Goal: Check status: Check status

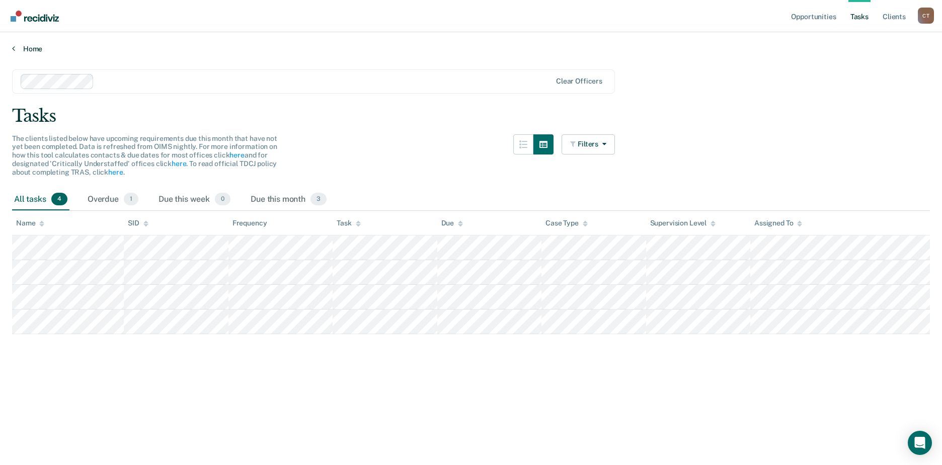
click at [16, 48] on link "Home" at bounding box center [471, 48] width 918 height 9
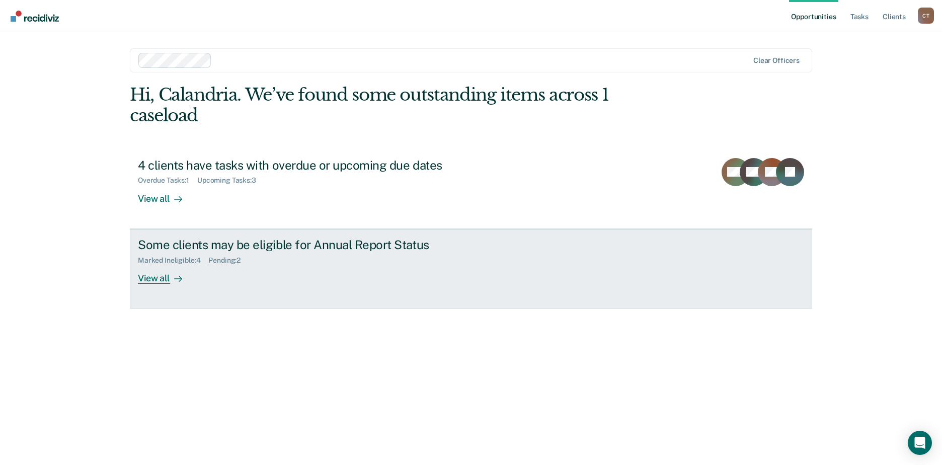
click at [167, 278] on div "View all" at bounding box center [166, 274] width 56 height 20
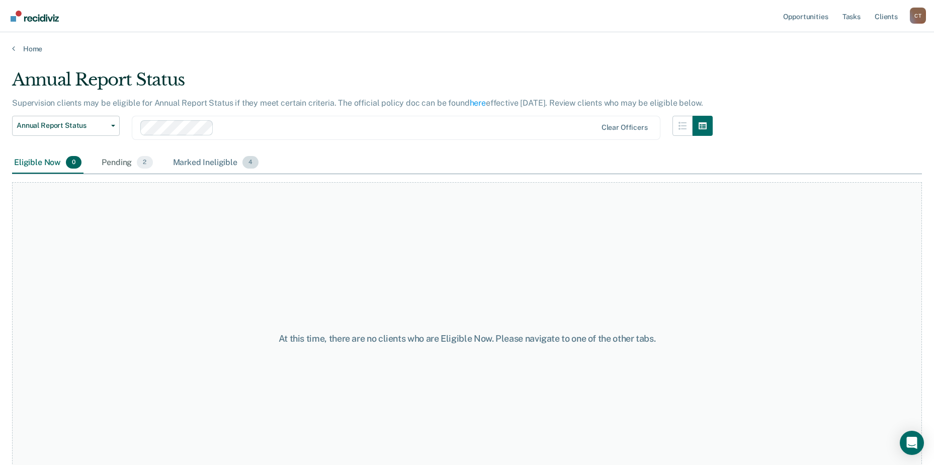
click at [181, 156] on div "Marked Ineligible 4" at bounding box center [216, 163] width 90 height 22
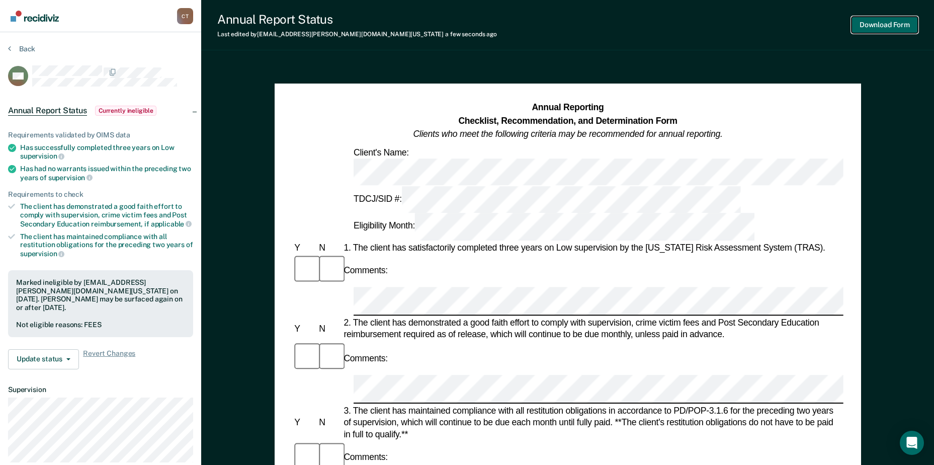
click at [883, 24] on button "Download Form" at bounding box center [885, 25] width 66 height 17
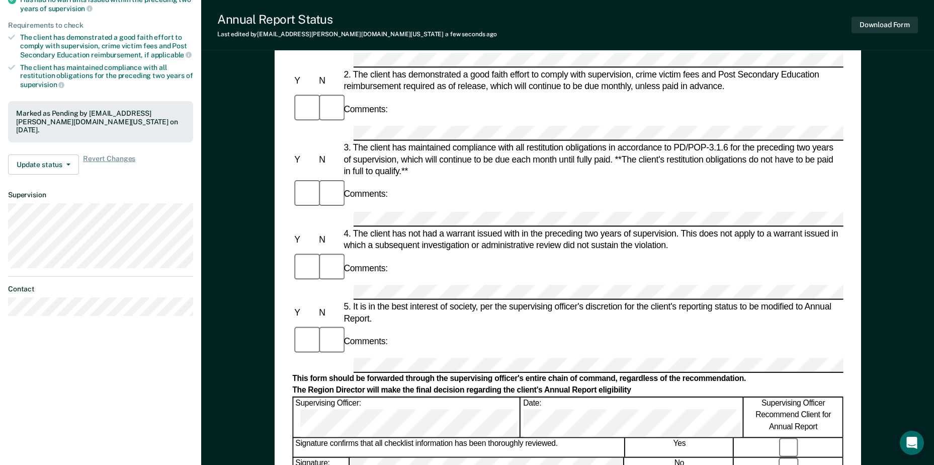
scroll to position [151, 0]
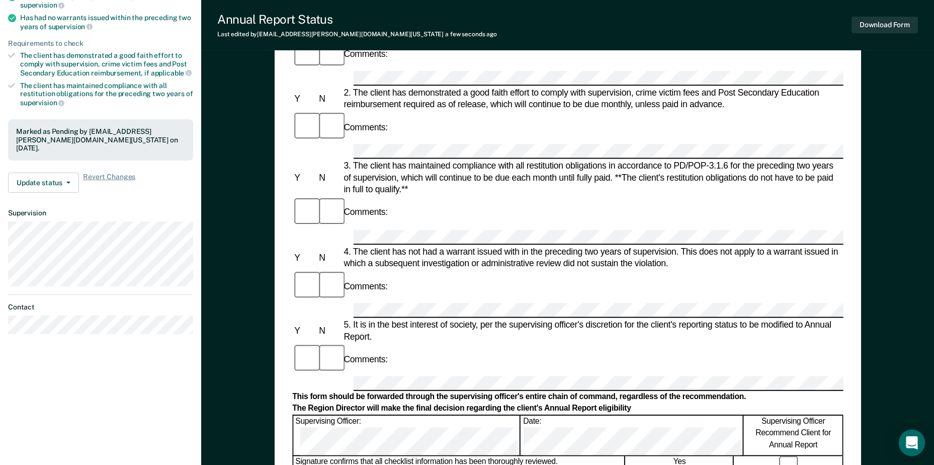
click at [910, 444] on icon "Open Intercom Messenger" at bounding box center [912, 442] width 12 height 13
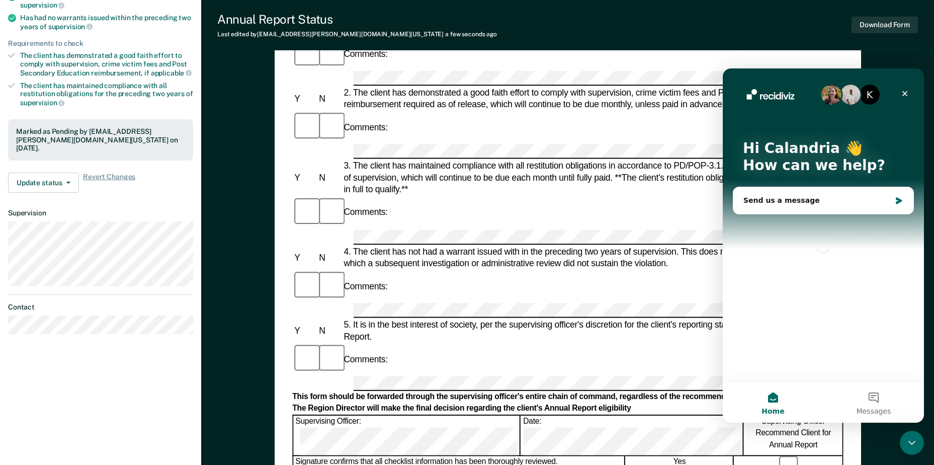
scroll to position [0, 0]
click at [910, 92] on div "Close" at bounding box center [905, 94] width 18 height 18
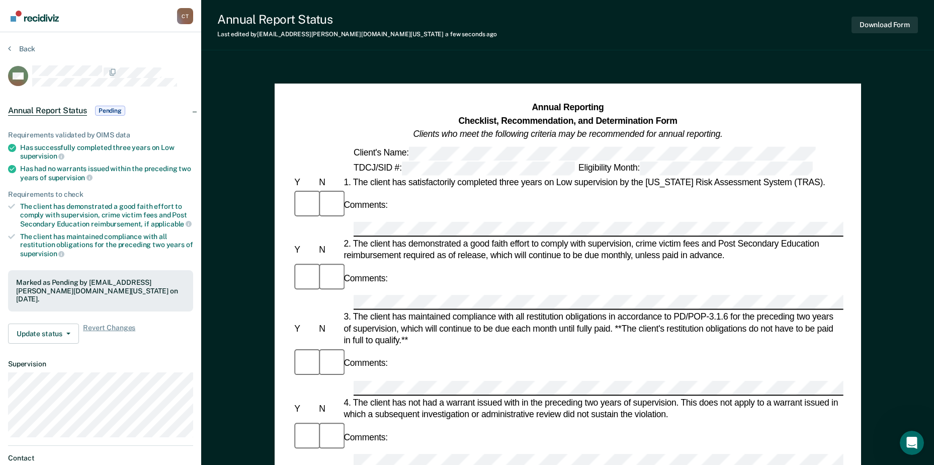
click at [192, 109] on div "Annual Report Status Pending" at bounding box center [100, 111] width 201 height 32
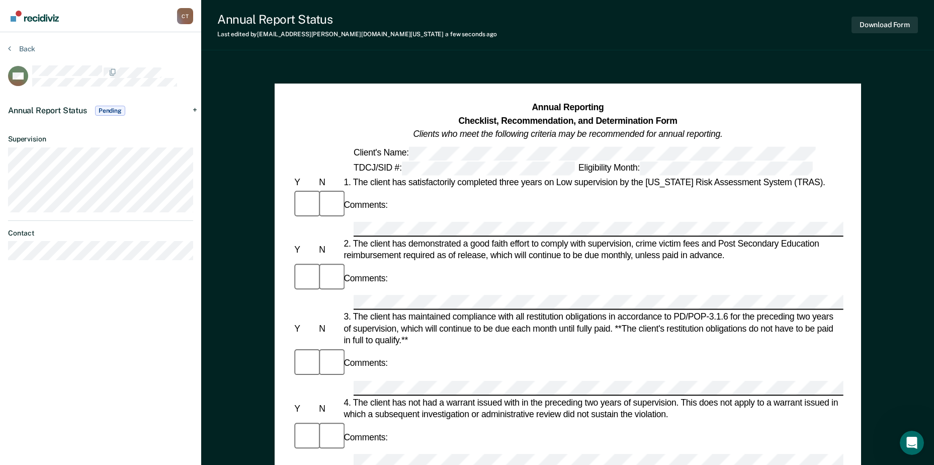
click at [194, 107] on div "Annual Report Status Pending" at bounding box center [100, 111] width 201 height 32
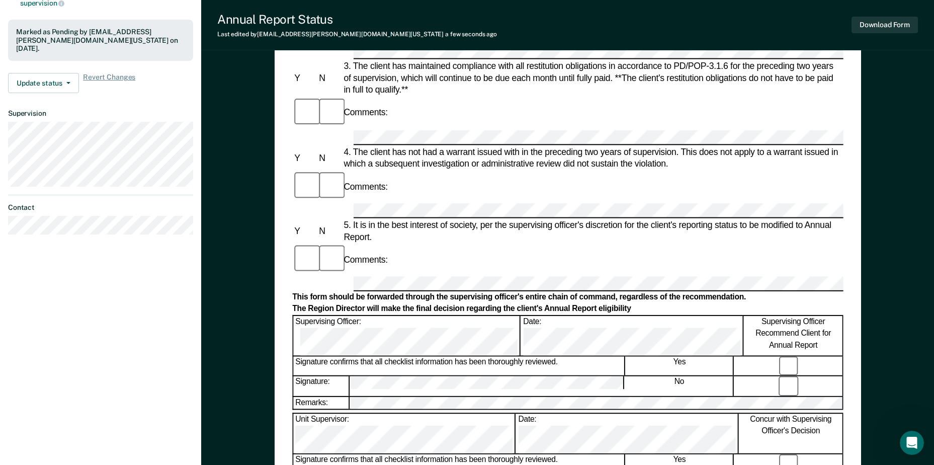
scroll to position [252, 0]
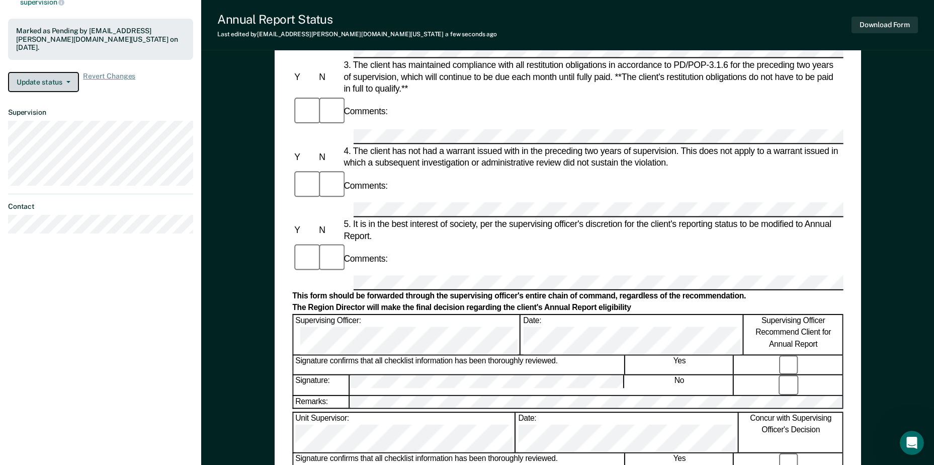
click at [70, 82] on button "Update status" at bounding box center [43, 82] width 71 height 20
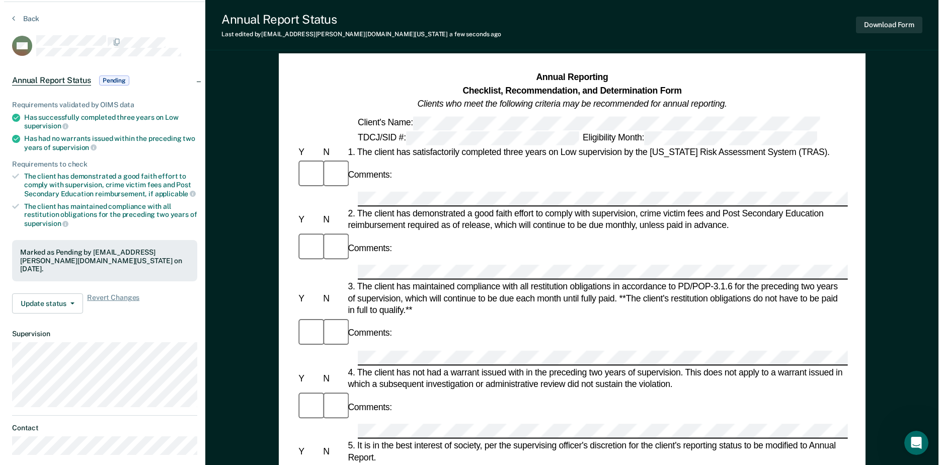
scroll to position [0, 0]
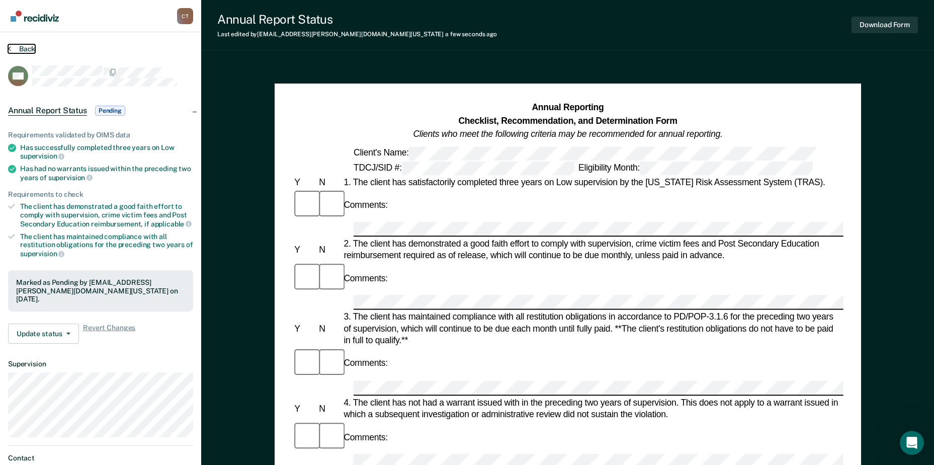
click at [15, 49] on button "Back" at bounding box center [21, 48] width 27 height 9
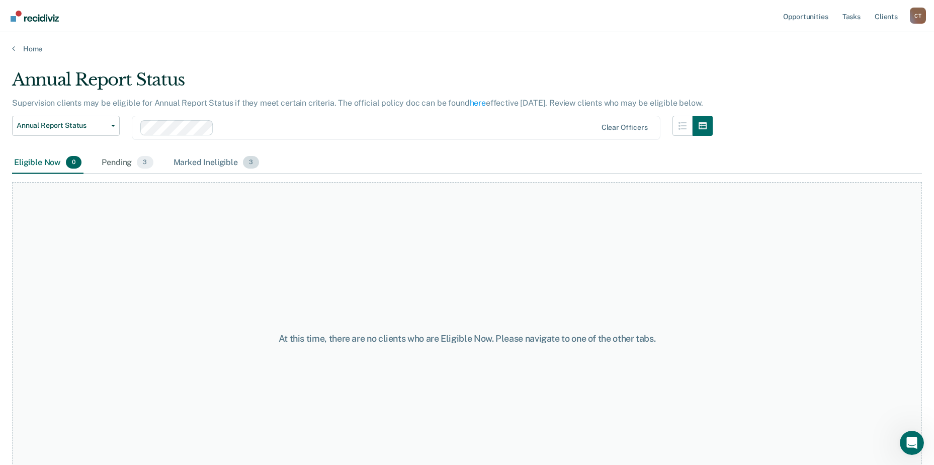
click at [226, 160] on div "Marked Ineligible 3" at bounding box center [217, 163] width 90 height 22
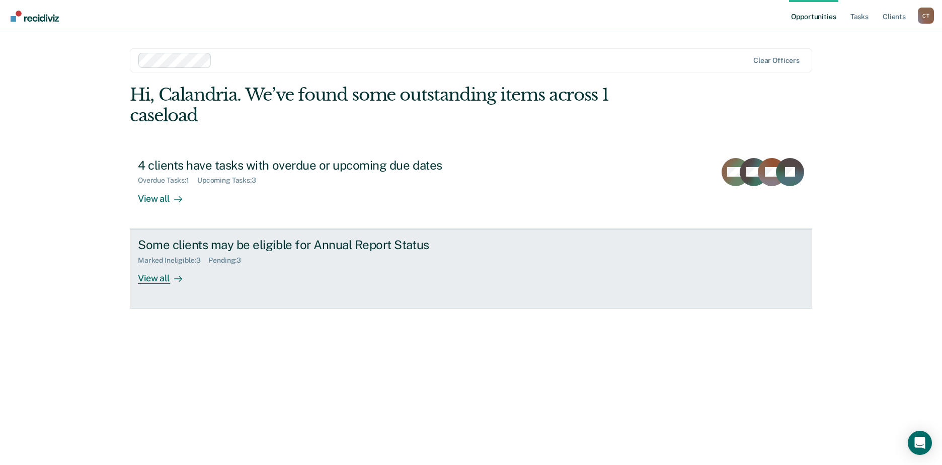
click at [175, 269] on div "View all" at bounding box center [166, 274] width 56 height 20
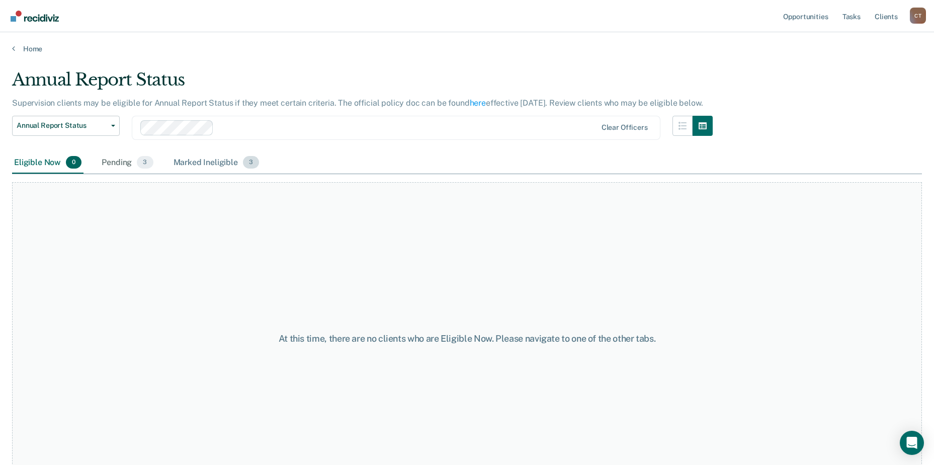
click at [213, 155] on div "Marked Ineligible 3" at bounding box center [217, 163] width 90 height 22
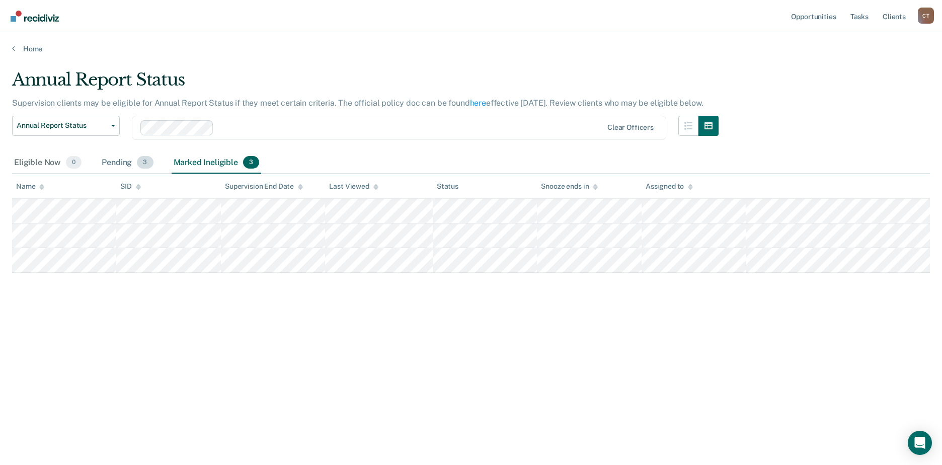
click at [123, 161] on div "Pending 3" at bounding box center [127, 163] width 55 height 22
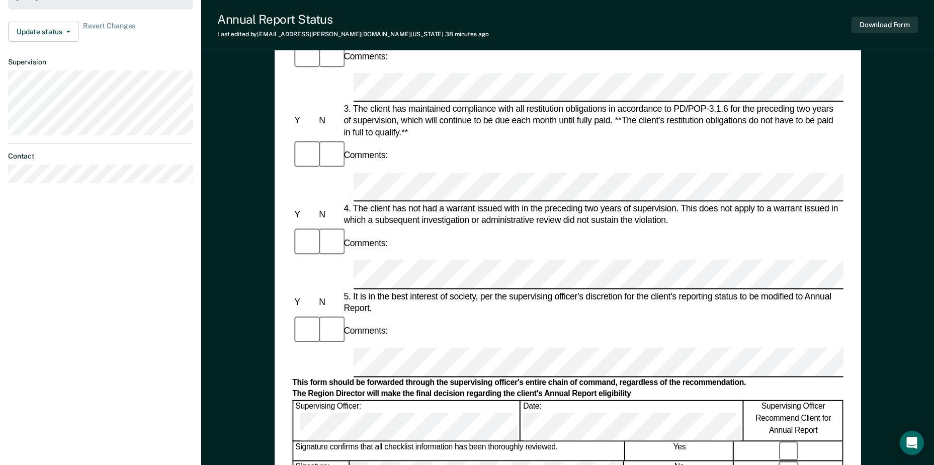
scroll to position [352, 0]
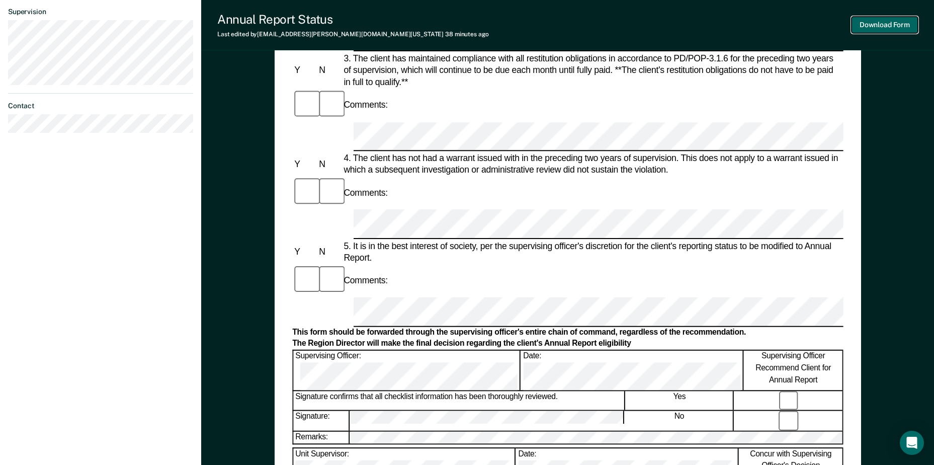
click at [872, 28] on button "Download Form" at bounding box center [885, 25] width 66 height 17
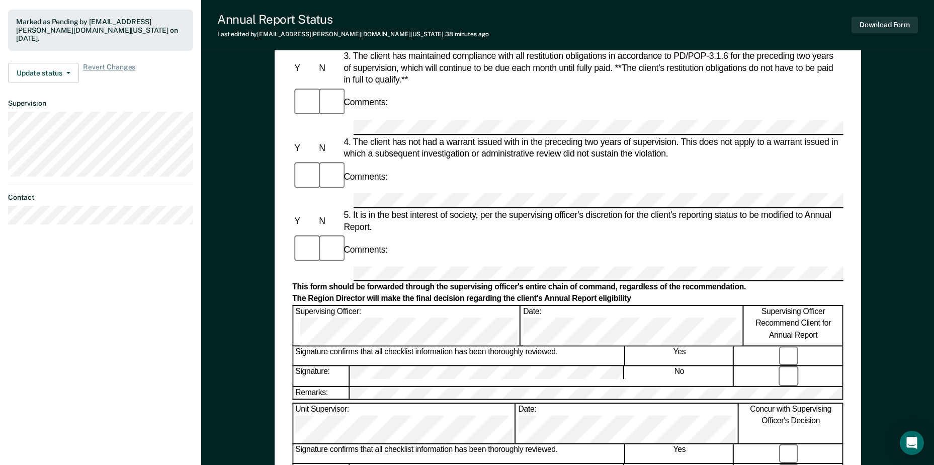
scroll to position [101, 0]
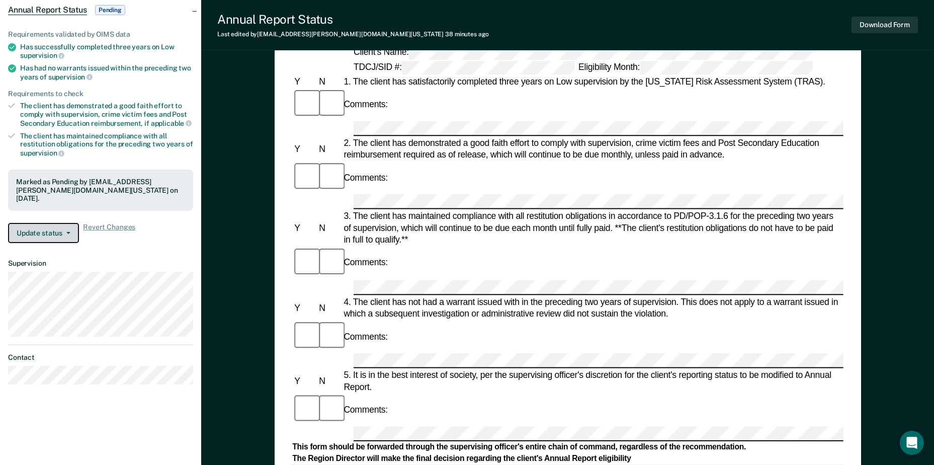
click at [66, 233] on button "Update status" at bounding box center [43, 233] width 71 height 20
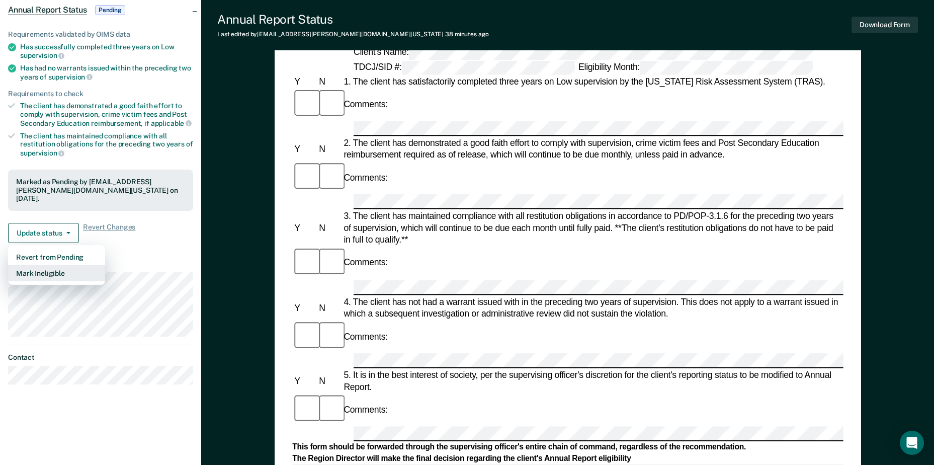
click at [49, 273] on button "Mark Ineligible" at bounding box center [56, 273] width 97 height 16
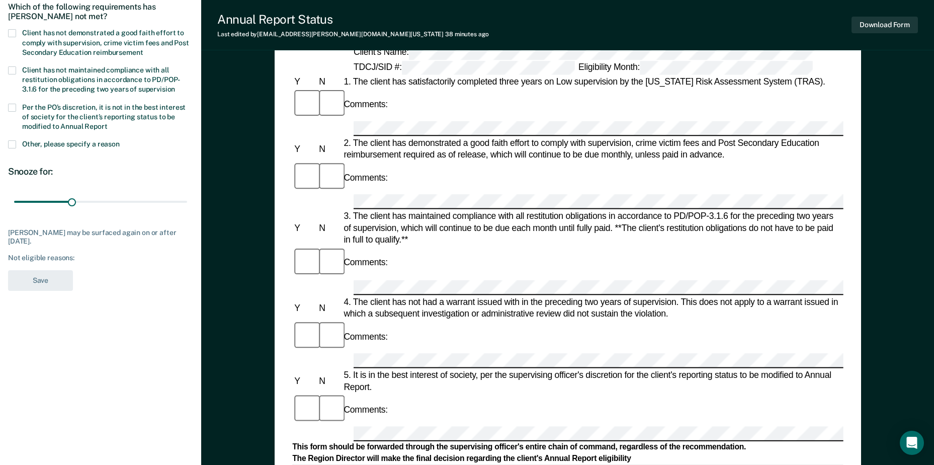
click at [14, 29] on span at bounding box center [12, 33] width 8 height 8
click at [143, 49] on input "Client has not demonstrated a good faith effort to comply with supervision, cri…" at bounding box center [143, 49] width 0 height 0
click at [18, 280] on button "Save" at bounding box center [40, 280] width 65 height 21
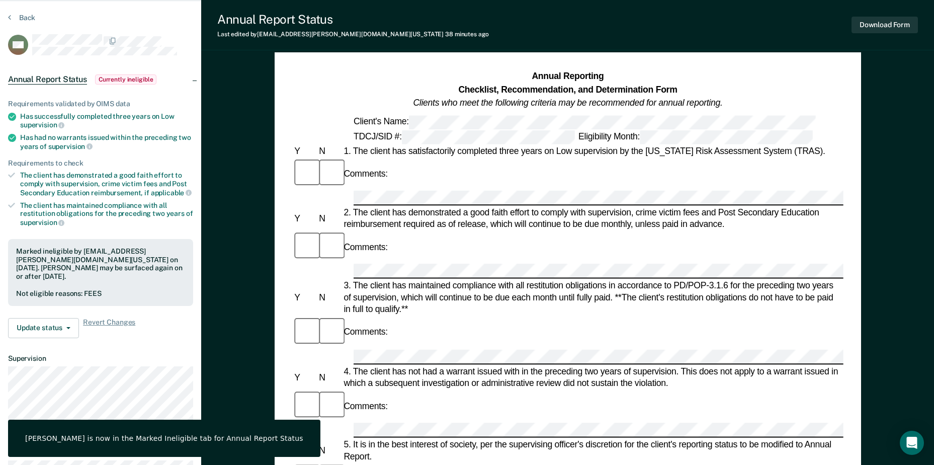
scroll to position [0, 0]
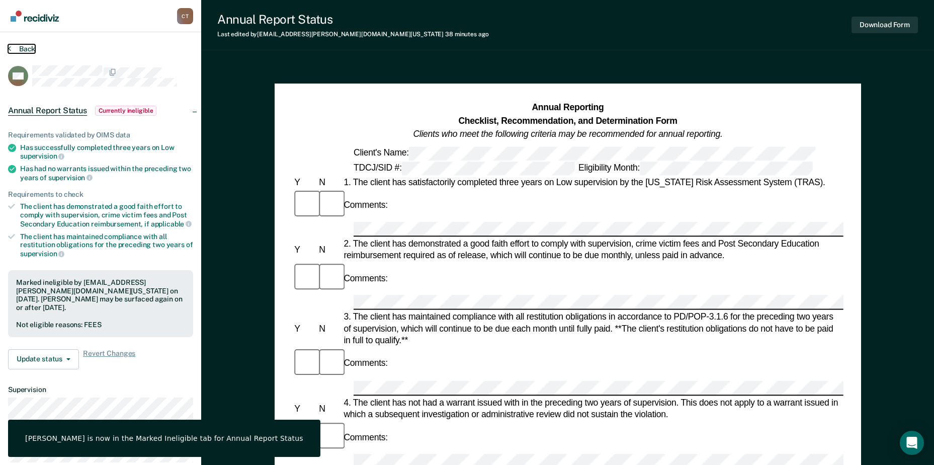
click at [28, 44] on button "Back" at bounding box center [21, 48] width 27 height 9
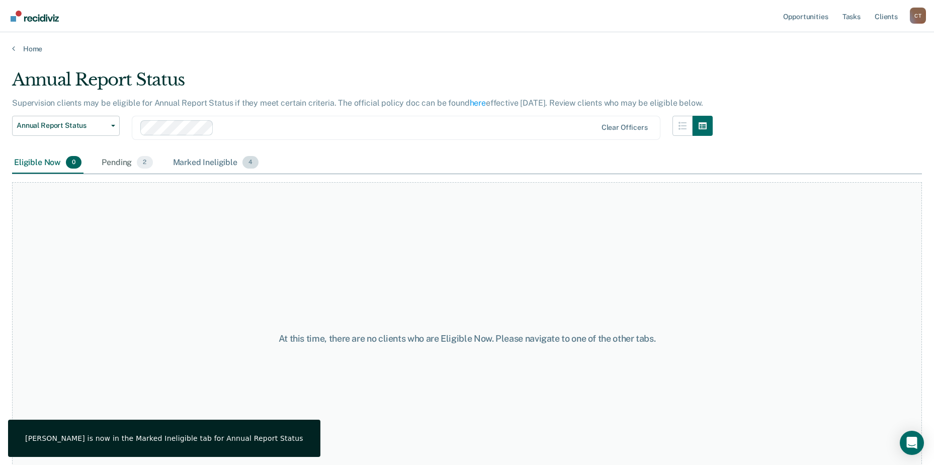
click at [225, 164] on div "Marked Ineligible 4" at bounding box center [216, 163] width 90 height 22
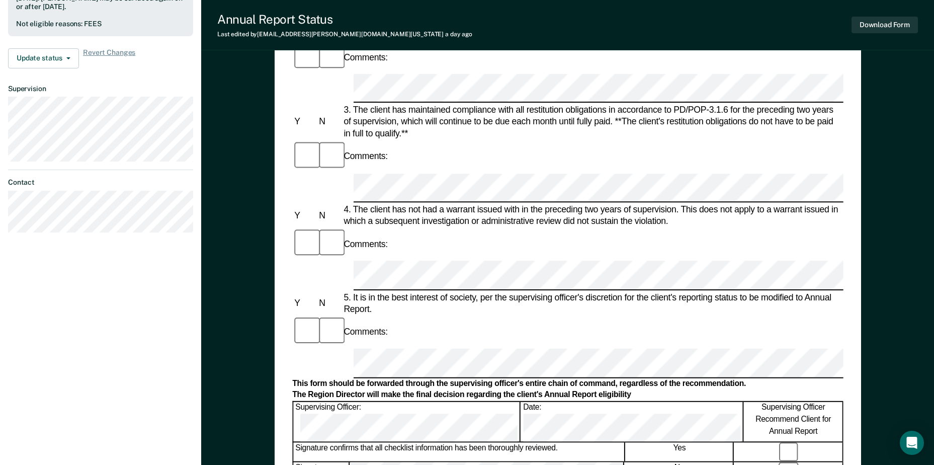
scroll to position [302, 0]
click at [891, 27] on button "Download Form" at bounding box center [885, 25] width 66 height 17
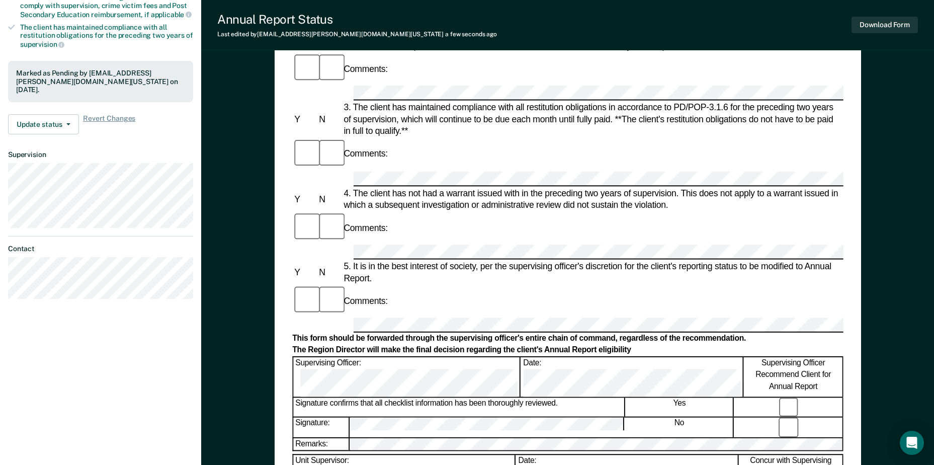
scroll to position [201, 0]
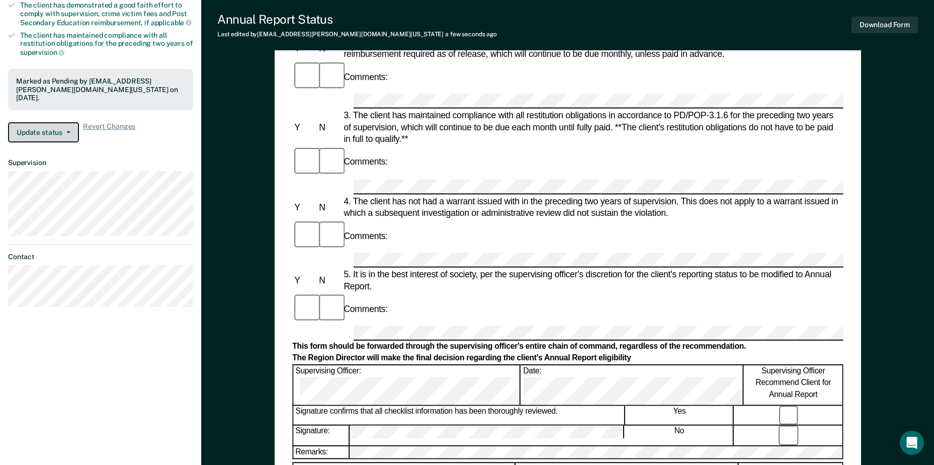
click at [59, 136] on button "Update status" at bounding box center [43, 132] width 71 height 20
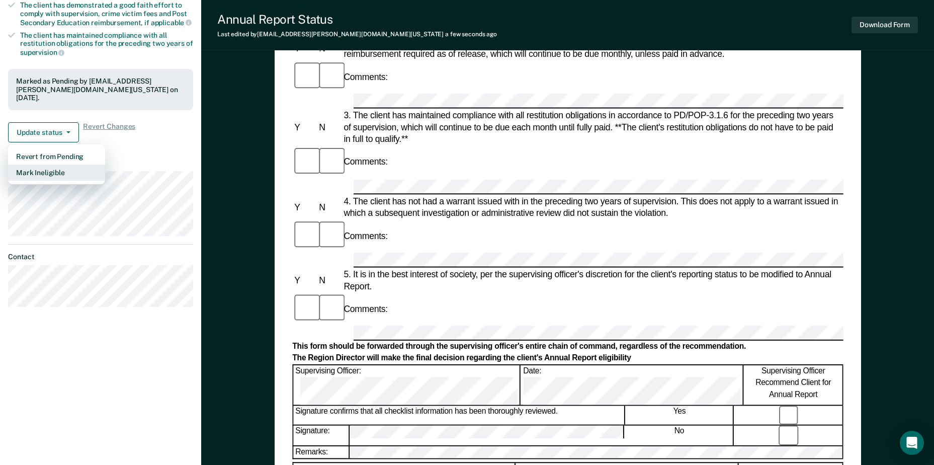
click at [64, 169] on button "Mark Ineligible" at bounding box center [56, 173] width 97 height 16
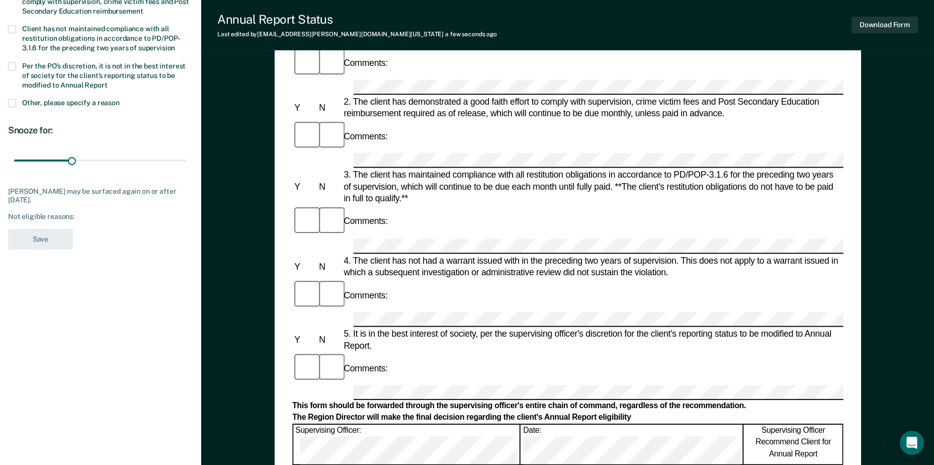
scroll to position [101, 0]
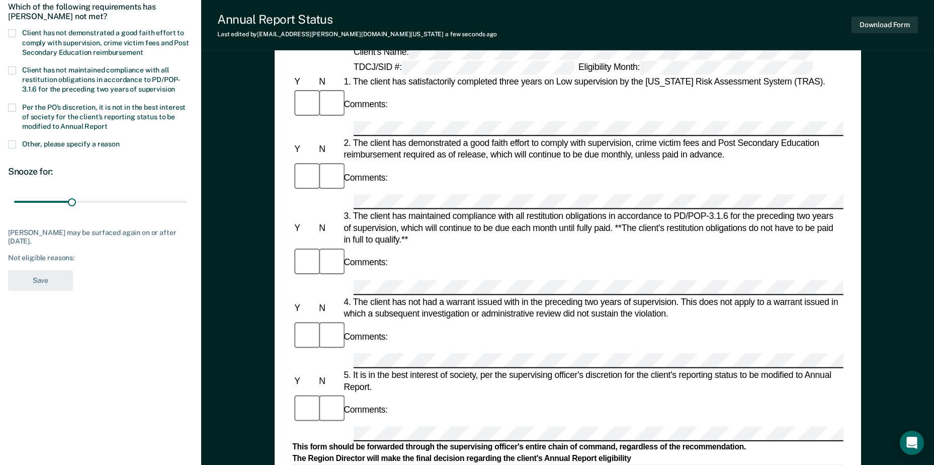
click at [14, 30] on span at bounding box center [12, 33] width 8 height 8
click at [143, 49] on input "Client has not demonstrated a good faith effort to comply with supervision, cri…" at bounding box center [143, 49] width 0 height 0
click at [40, 281] on button "Save" at bounding box center [40, 280] width 65 height 21
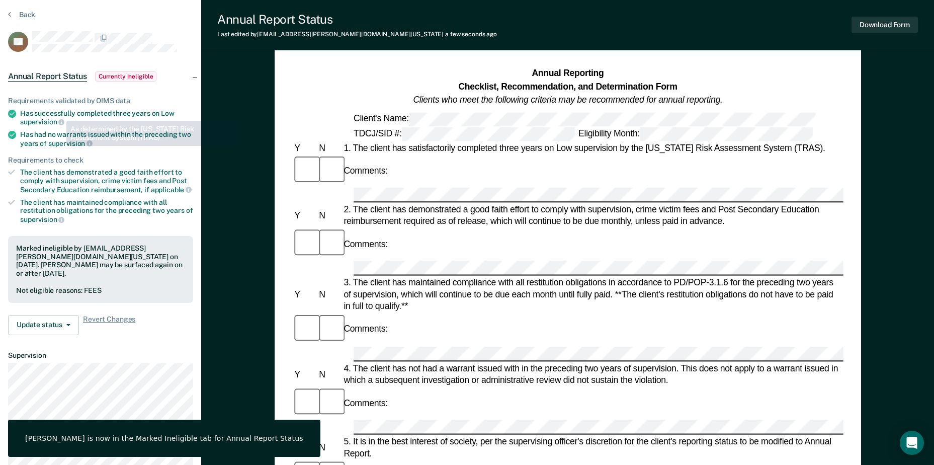
scroll to position [0, 0]
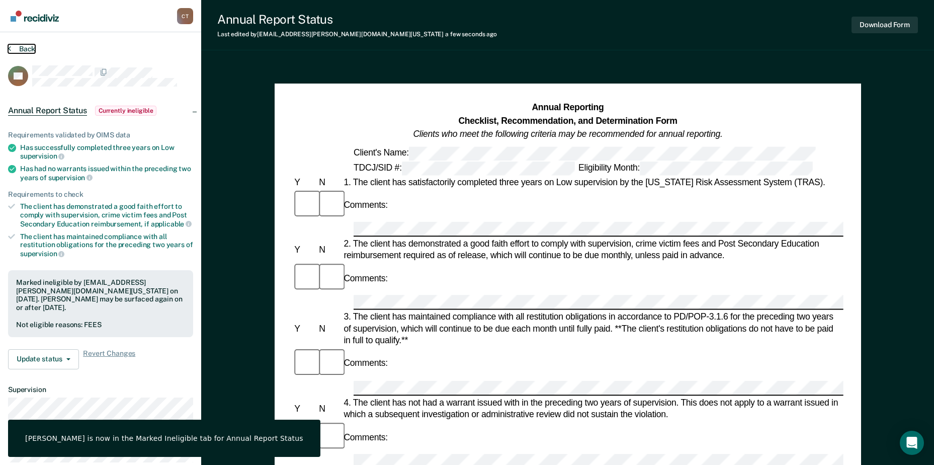
click at [33, 50] on button "Back" at bounding box center [21, 48] width 27 height 9
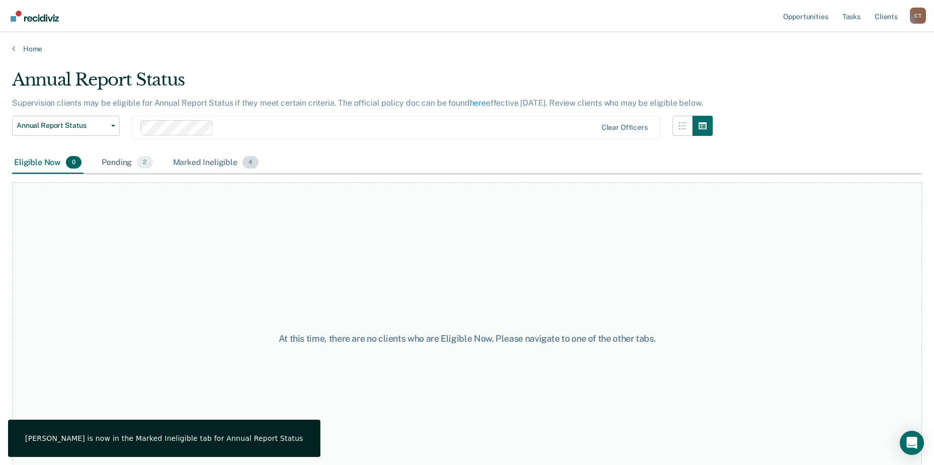
click at [210, 165] on div "Marked Ineligible 4" at bounding box center [216, 163] width 90 height 22
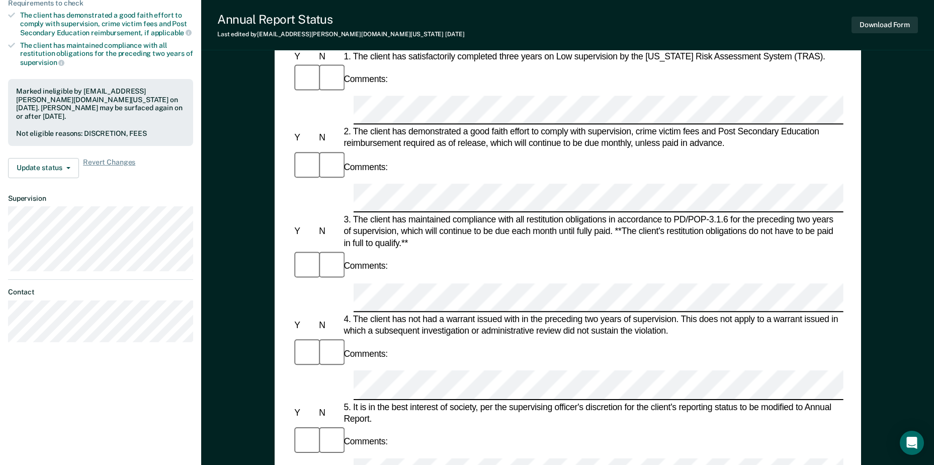
scroll to position [252, 0]
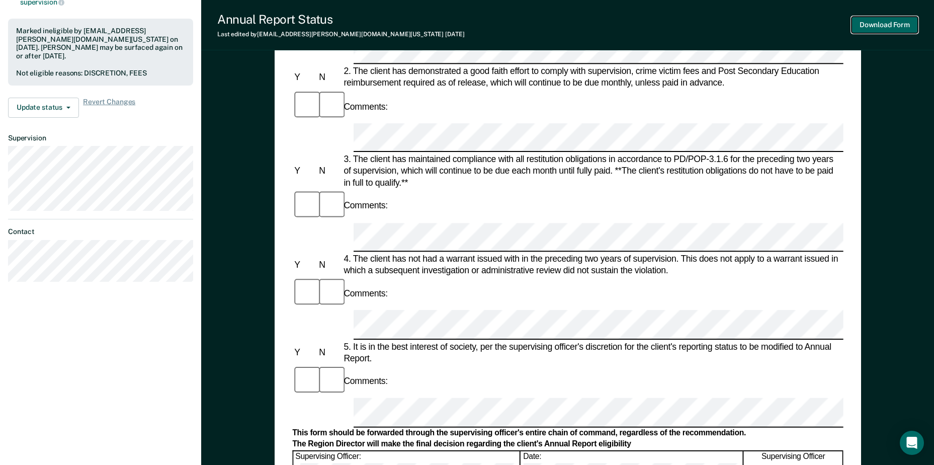
click at [866, 26] on button "Download Form" at bounding box center [885, 25] width 66 height 17
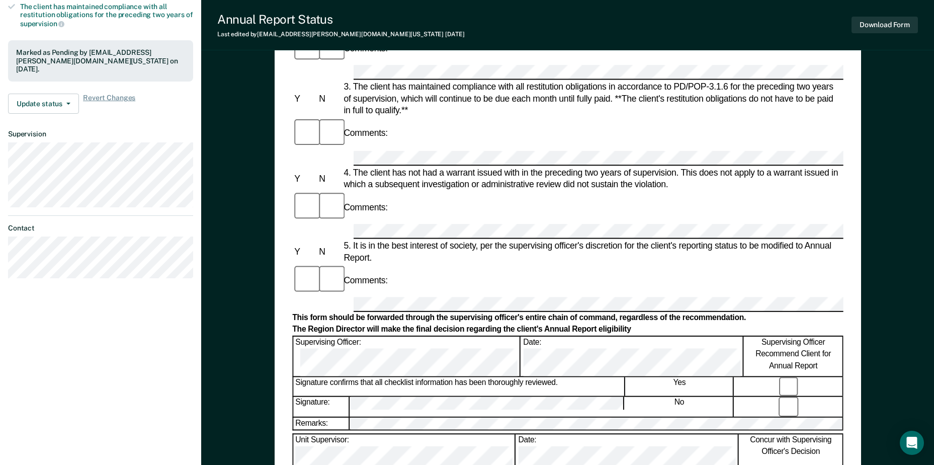
scroll to position [101, 0]
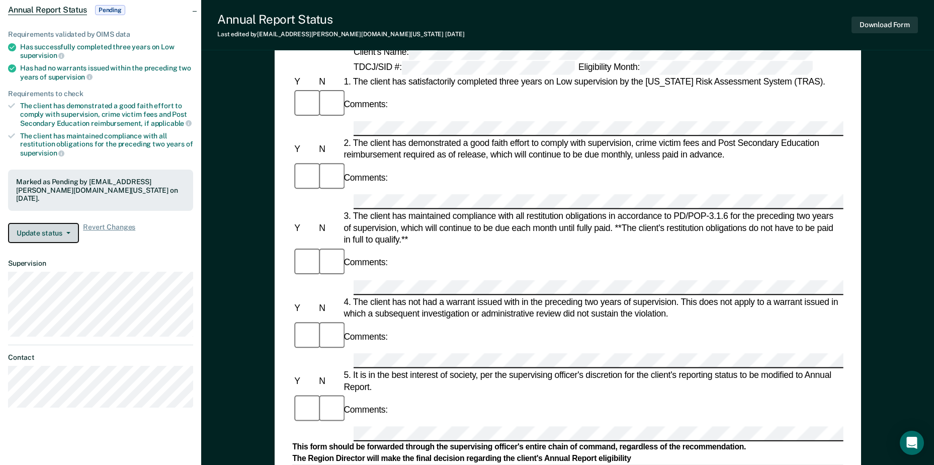
click at [61, 234] on button "Update status" at bounding box center [43, 233] width 71 height 20
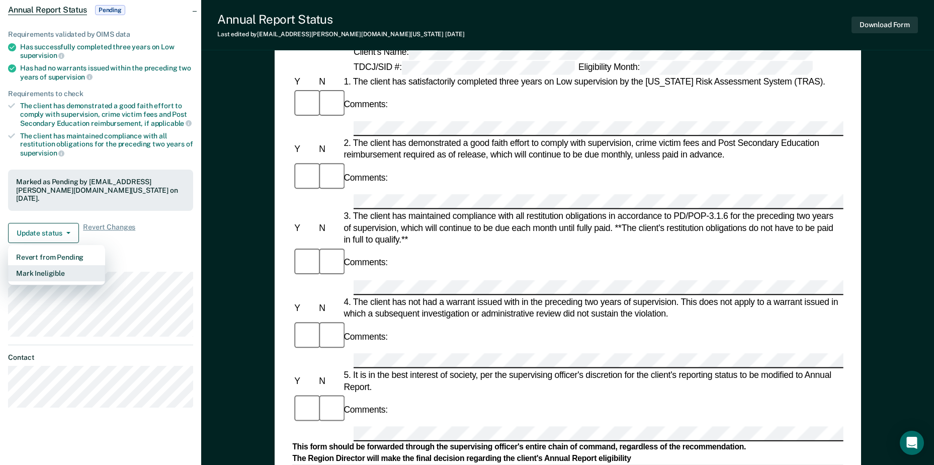
click at [62, 272] on button "Mark Ineligible" at bounding box center [56, 273] width 97 height 16
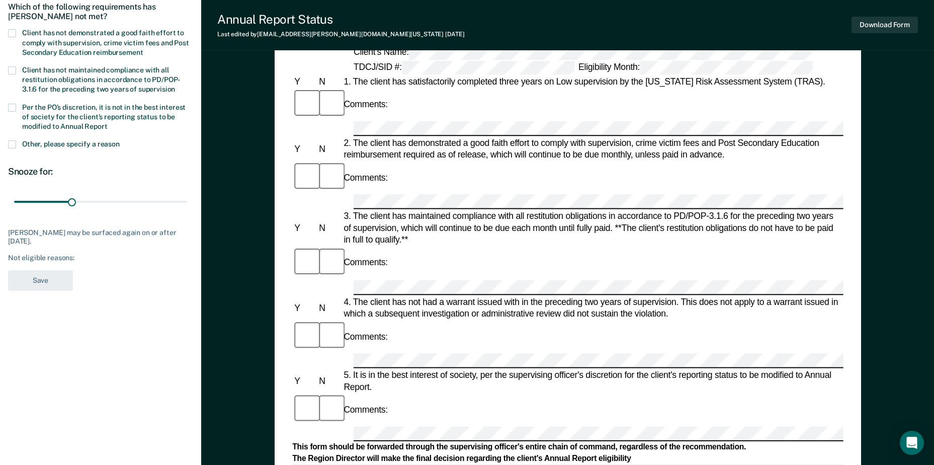
drag, startPoint x: 12, startPoint y: 32, endPoint x: 23, endPoint y: 118, distance: 87.2
click at [12, 34] on span at bounding box center [12, 33] width 8 height 8
click at [143, 49] on input "Client has not demonstrated a good faith effort to comply with supervision, cri…" at bounding box center [143, 49] width 0 height 0
click at [57, 279] on button "Save" at bounding box center [40, 280] width 65 height 21
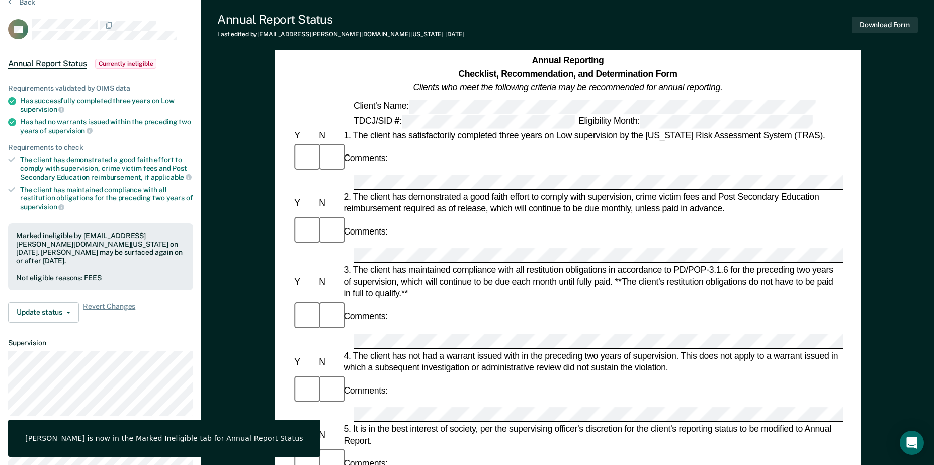
scroll to position [0, 0]
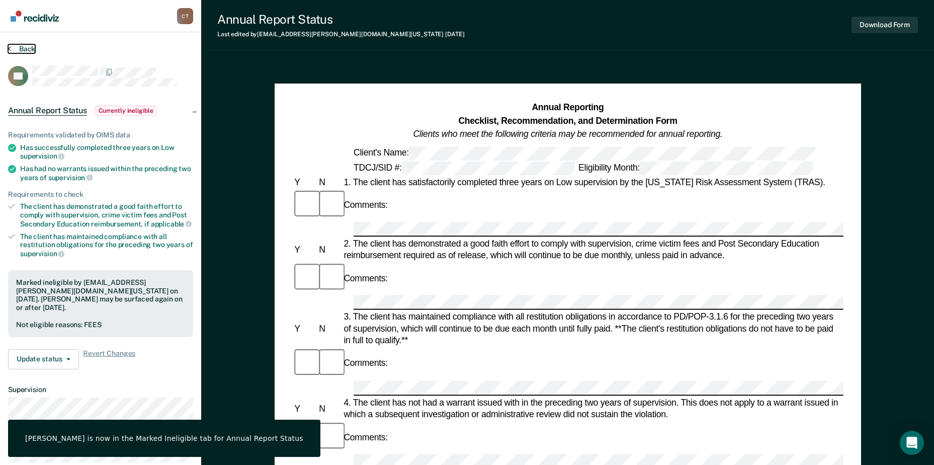
click at [25, 45] on button "Back" at bounding box center [21, 48] width 27 height 9
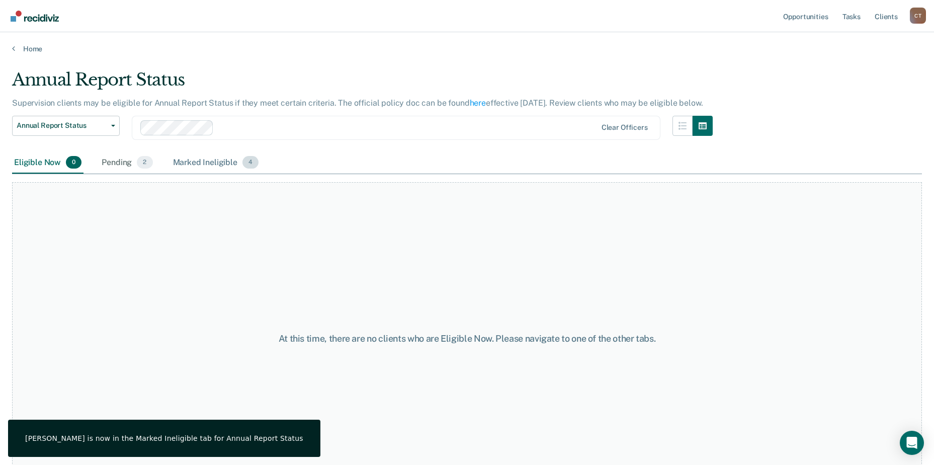
click at [219, 164] on div "Marked Ineligible 4" at bounding box center [216, 163] width 90 height 22
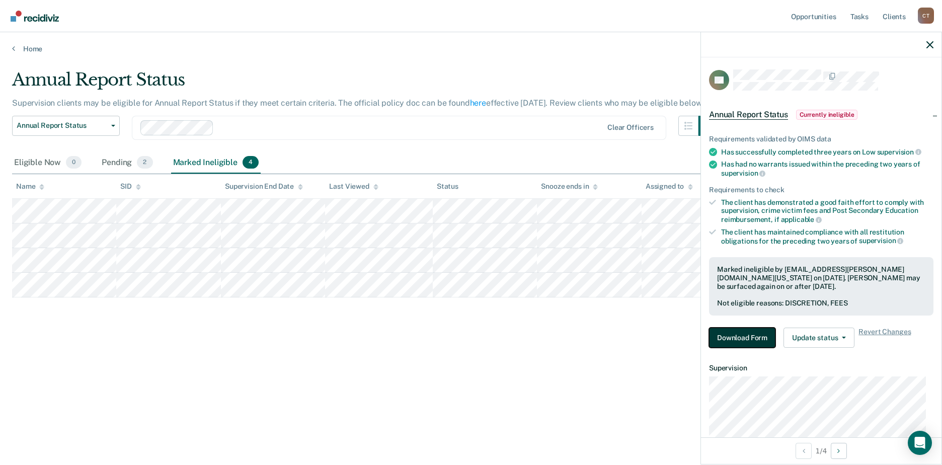
click at [738, 334] on button "Download Form" at bounding box center [742, 338] width 66 height 20
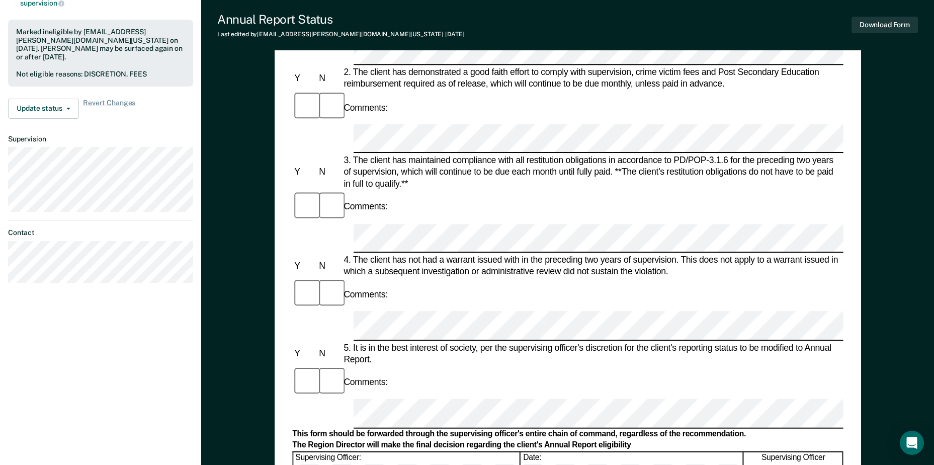
scroll to position [252, 0]
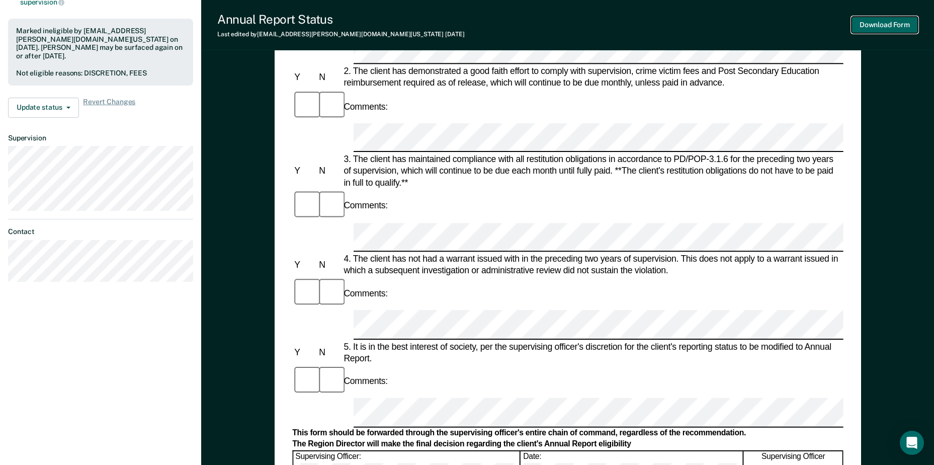
click at [873, 27] on button "Download Form" at bounding box center [885, 25] width 66 height 17
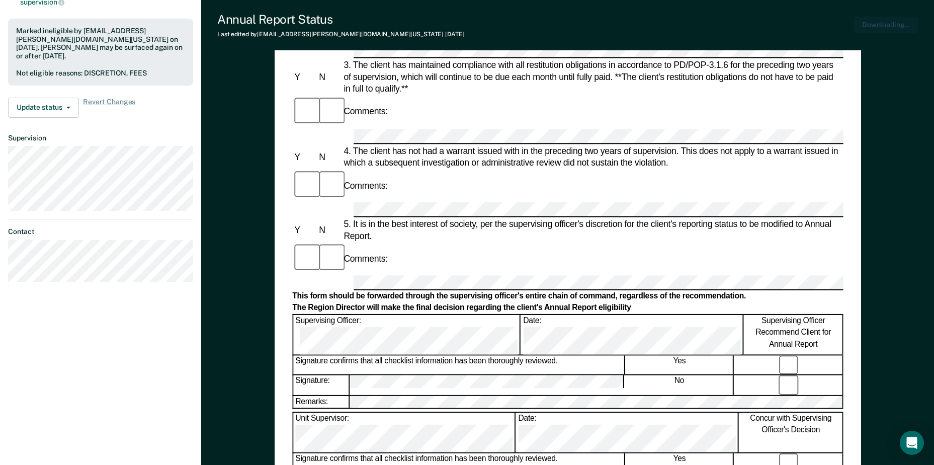
scroll to position [0, 0]
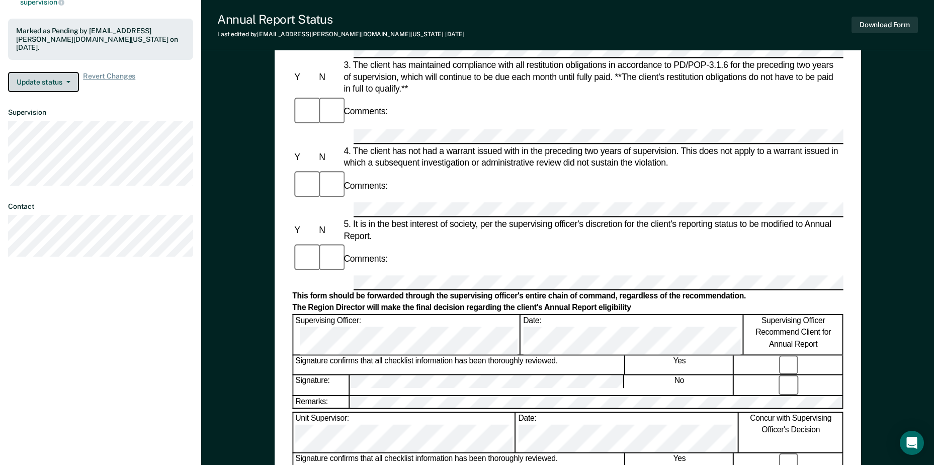
click at [68, 81] on icon "button" at bounding box center [68, 82] width 4 height 2
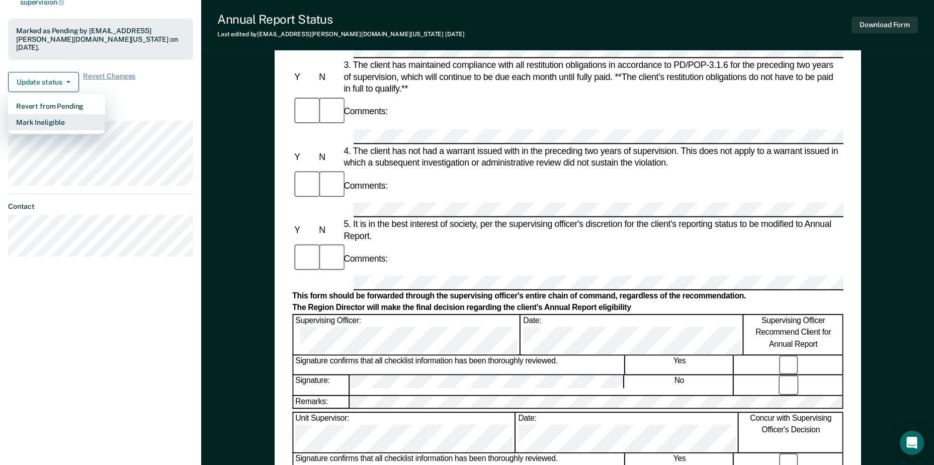
click at [81, 120] on button "Mark Ineligible" at bounding box center [56, 122] width 97 height 16
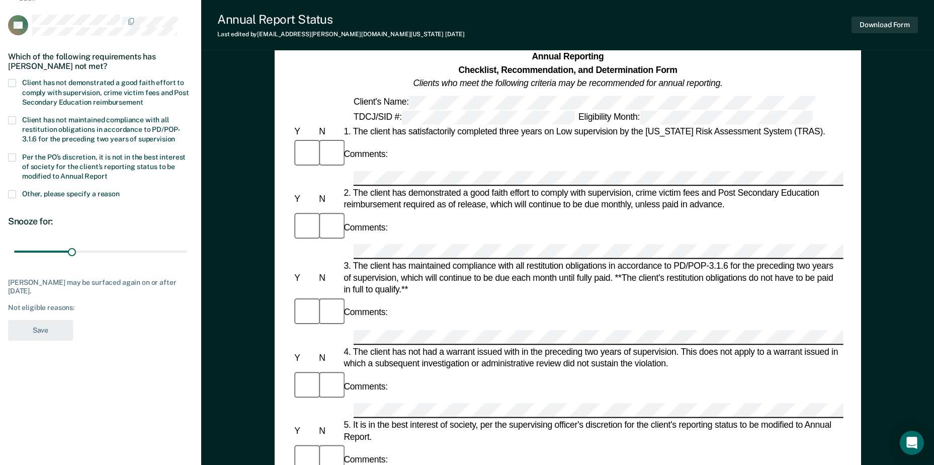
scroll to position [50, 0]
click at [18, 79] on label "Client has not demonstrated a good faith effort to comply with supervision, cri…" at bounding box center [100, 93] width 185 height 29
click at [143, 99] on input "Client has not demonstrated a good faith effort to comply with supervision, cri…" at bounding box center [143, 99] width 0 height 0
click at [36, 332] on button "Save" at bounding box center [40, 331] width 65 height 21
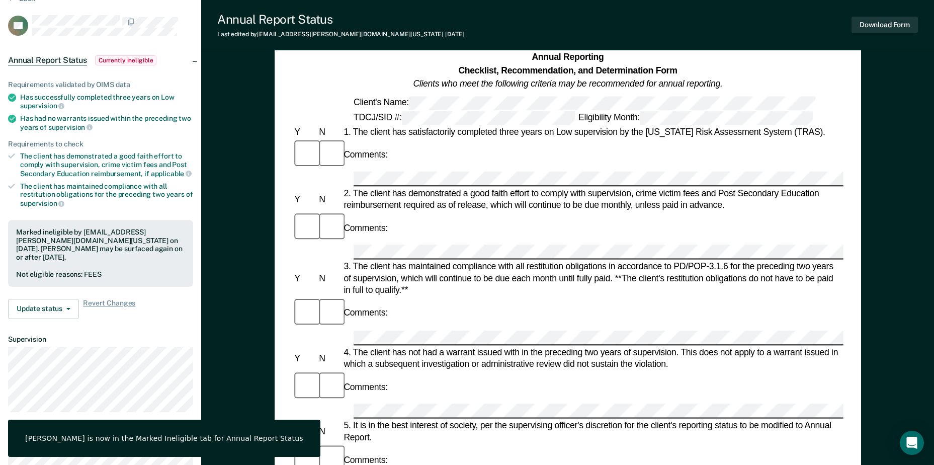
scroll to position [0, 0]
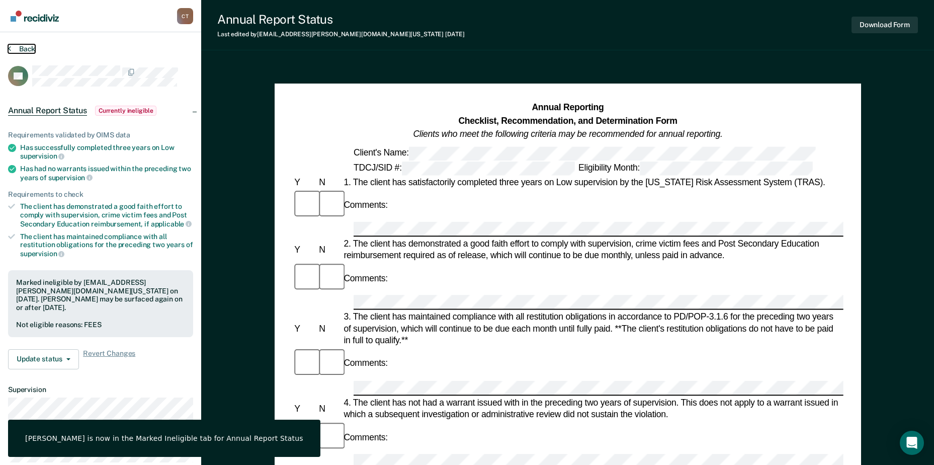
click at [29, 47] on button "Back" at bounding box center [21, 48] width 27 height 9
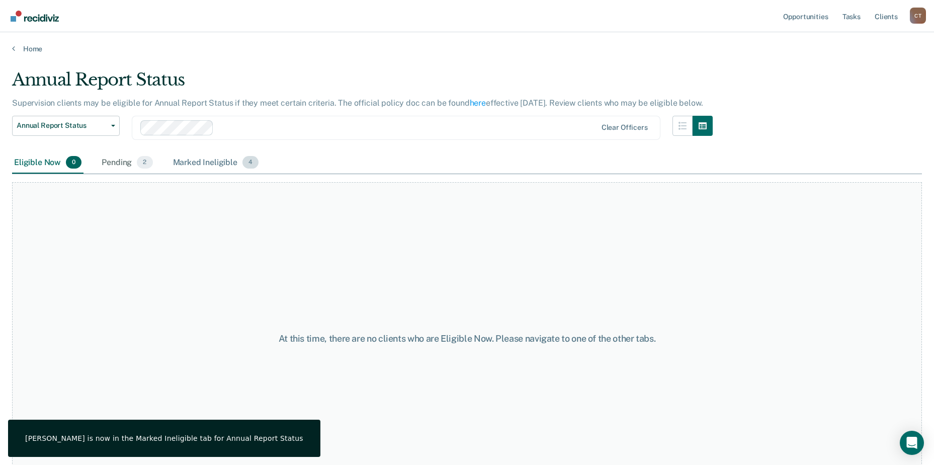
click at [221, 160] on div "Marked Ineligible 4" at bounding box center [216, 163] width 90 height 22
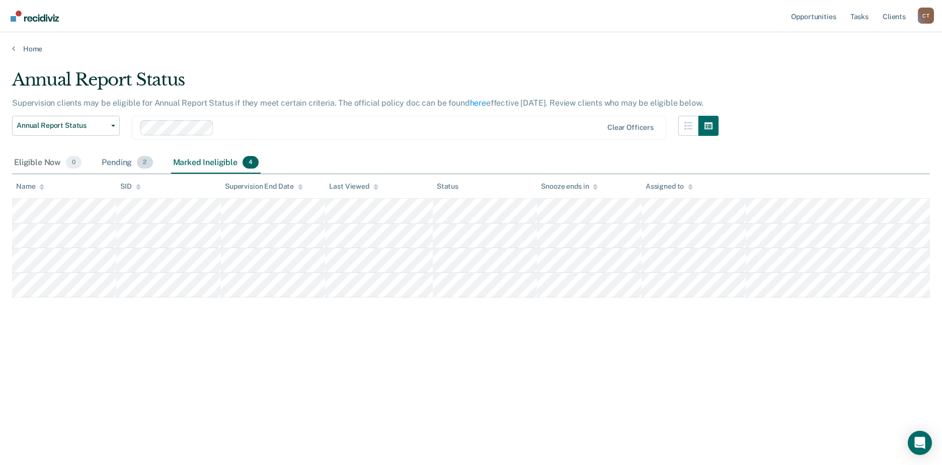
click at [113, 156] on div "Pending 2" at bounding box center [127, 163] width 55 height 22
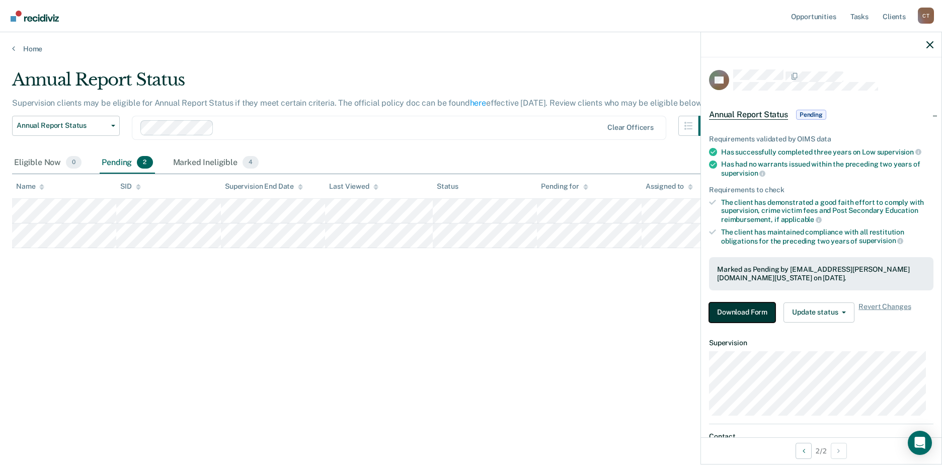
click at [748, 309] on button "Download Form" at bounding box center [742, 312] width 66 height 20
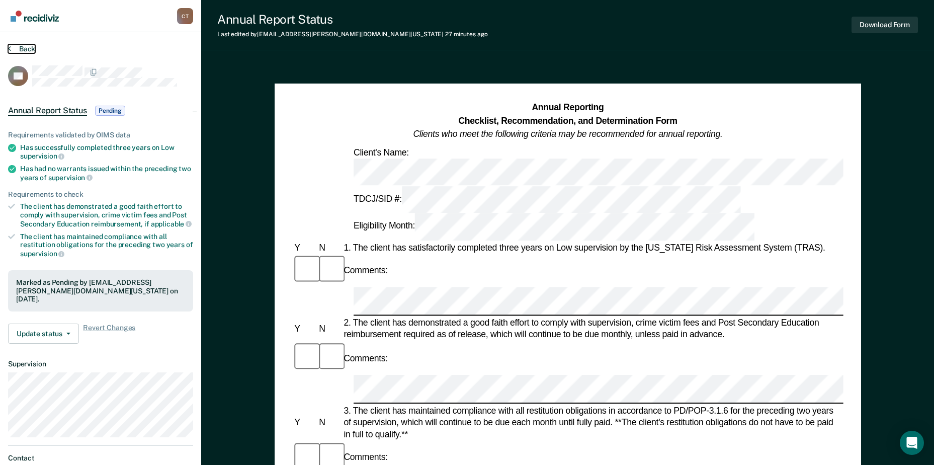
click at [22, 45] on button "Back" at bounding box center [21, 48] width 27 height 9
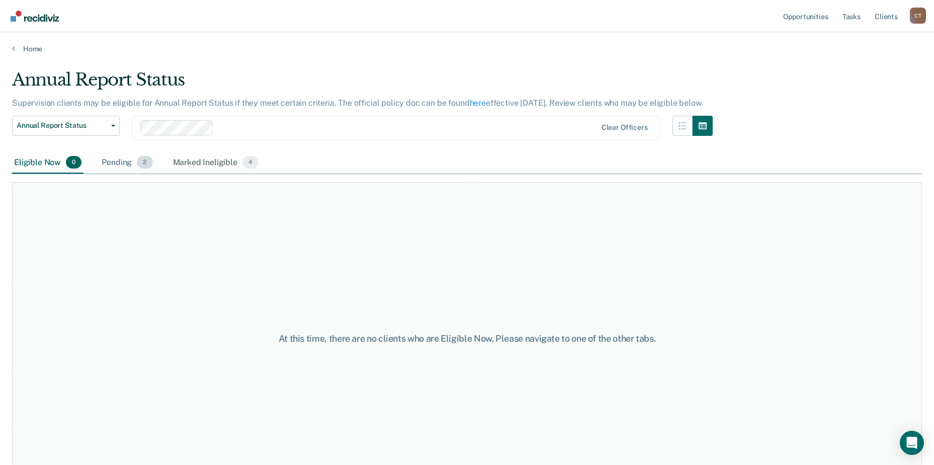
click at [120, 159] on div "Pending 2" at bounding box center [127, 163] width 55 height 22
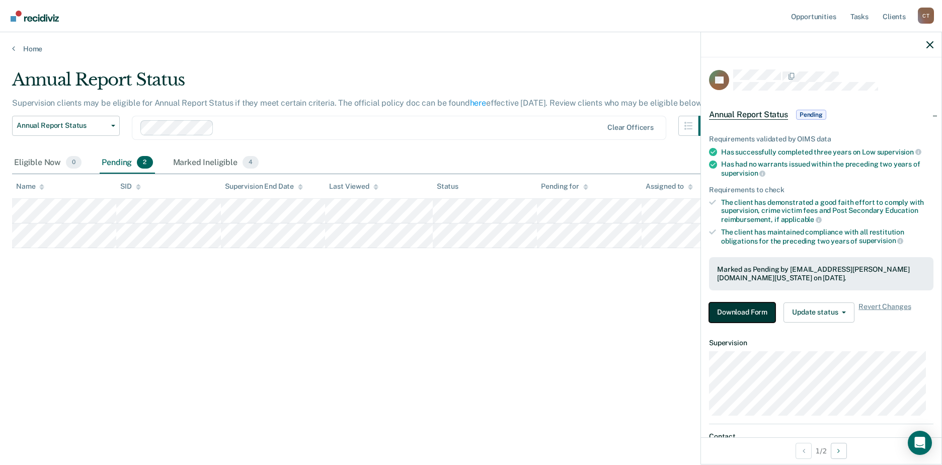
click at [738, 305] on button "Download Form" at bounding box center [742, 312] width 66 height 20
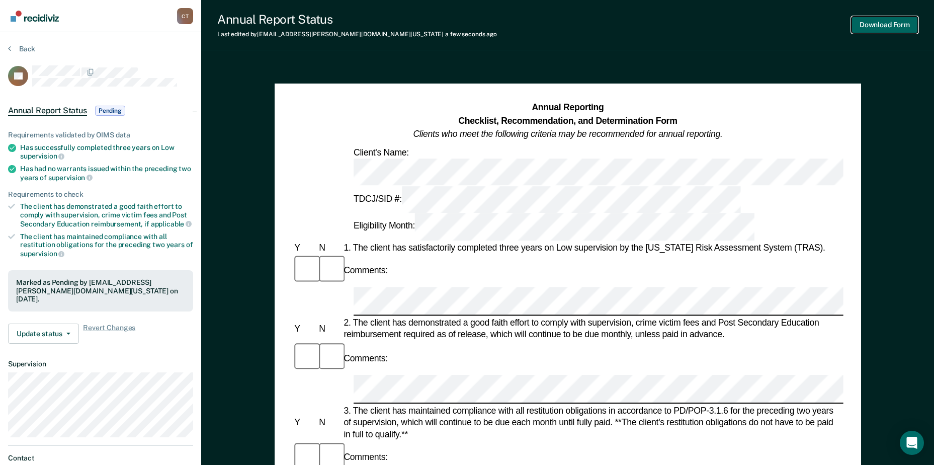
click at [870, 19] on button "Download Form" at bounding box center [885, 25] width 66 height 17
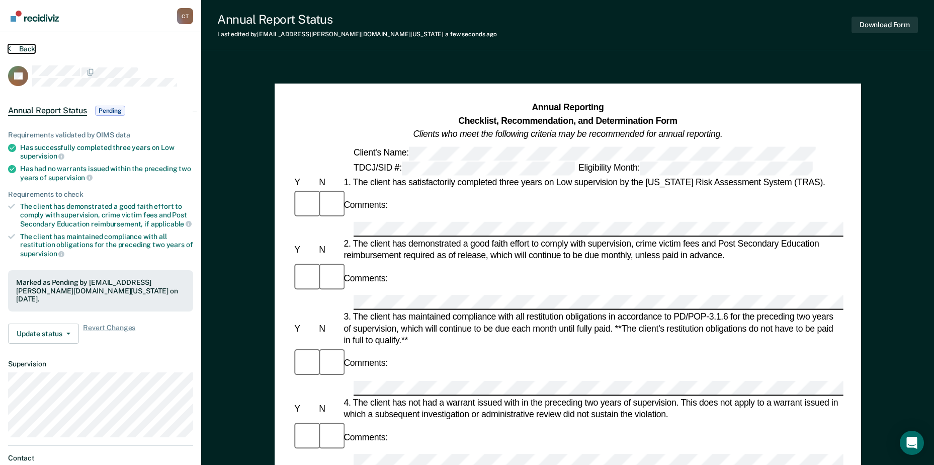
click at [29, 48] on button "Back" at bounding box center [21, 48] width 27 height 9
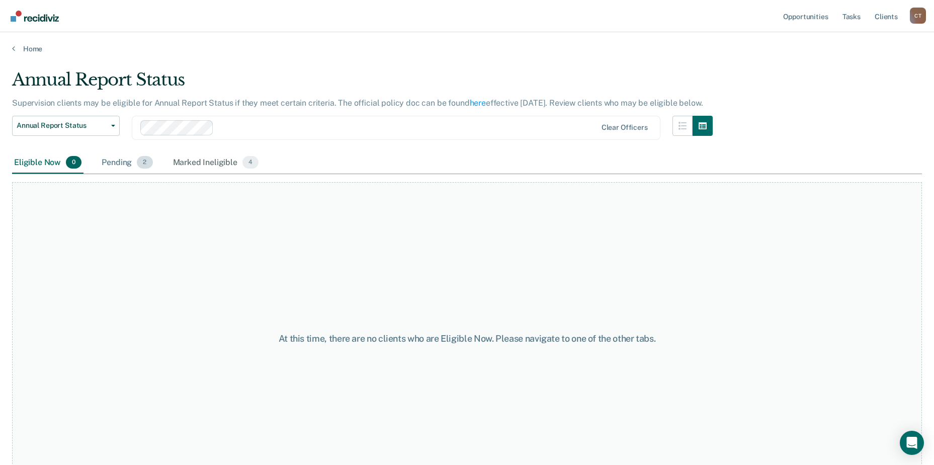
click at [121, 163] on div "Pending 2" at bounding box center [127, 163] width 55 height 22
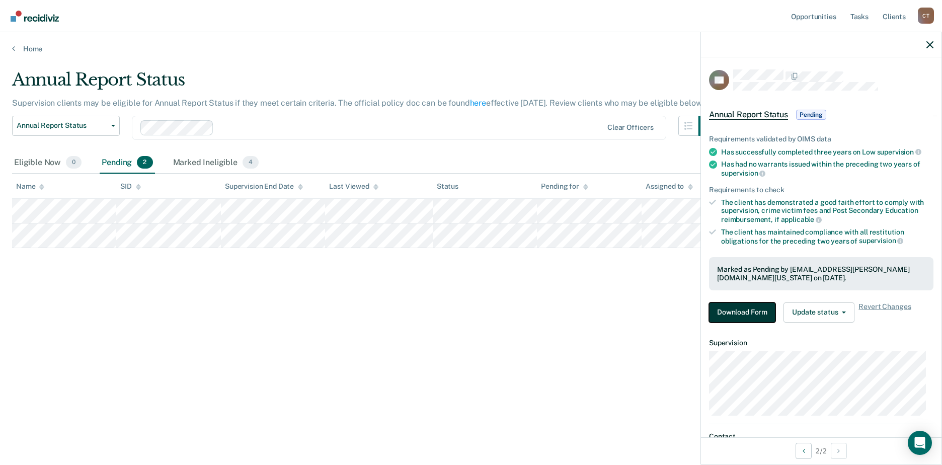
click at [739, 311] on button "Download Form" at bounding box center [742, 312] width 66 height 20
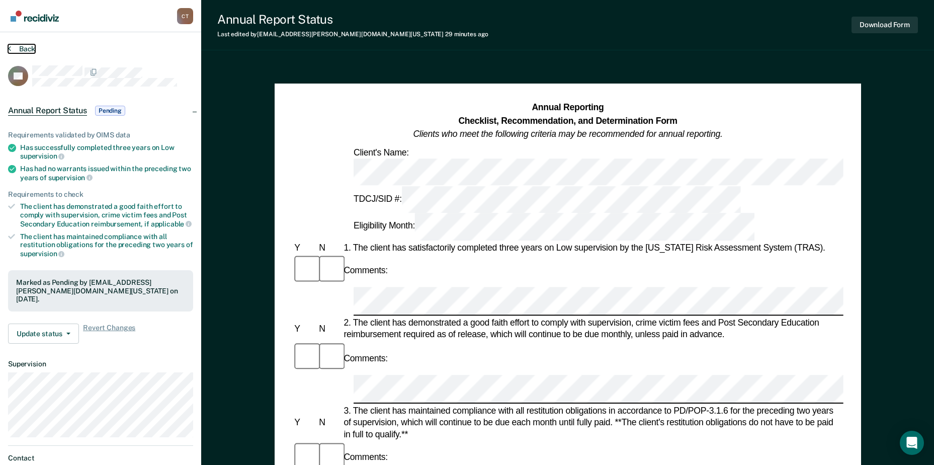
click at [28, 46] on button "Back" at bounding box center [21, 48] width 27 height 9
